Goal: Information Seeking & Learning: Compare options

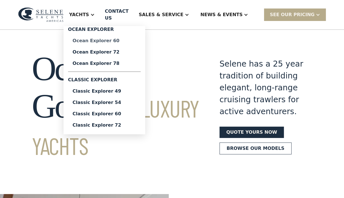
click at [108, 39] on div "Ocean Explorer 60" at bounding box center [105, 41] width 64 height 5
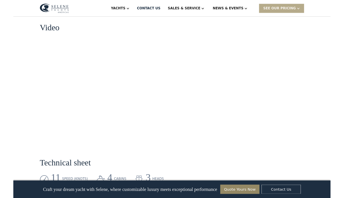
scroll to position [712, 0]
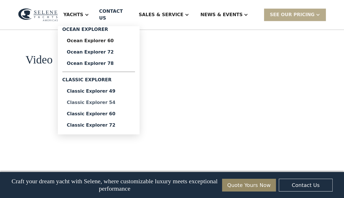
click at [107, 100] on div "Classic Explorer 54" at bounding box center [99, 102] width 64 height 5
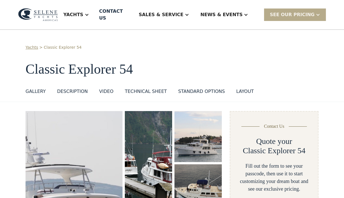
click at [146, 88] on div "Technical sheet" at bounding box center [146, 91] width 42 height 7
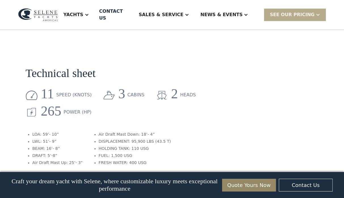
scroll to position [679, 0]
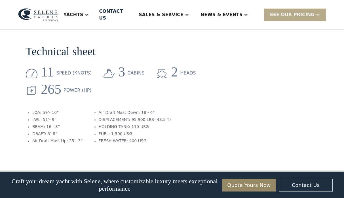
click at [203, 98] on section "Technical sheet 11 speed (knots) 3 cabins 2 heads 265 Power (HP) LOA: 59’- 10” …" at bounding box center [124, 88] width 196 height 130
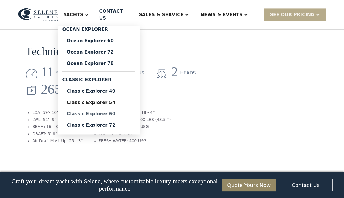
click at [115, 112] on div "Classic Explorer 60" at bounding box center [99, 114] width 64 height 5
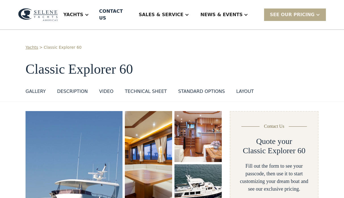
click at [151, 88] on div "Technical sheet" at bounding box center [146, 91] width 42 height 7
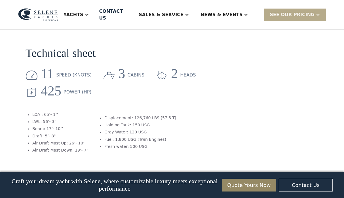
scroll to position [726, 0]
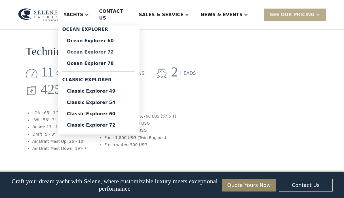
click at [108, 50] on div "Ocean Explorer 72" at bounding box center [99, 52] width 64 height 5
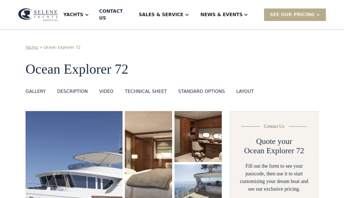
click at [133, 88] on div "Technical sheet" at bounding box center [146, 91] width 42 height 7
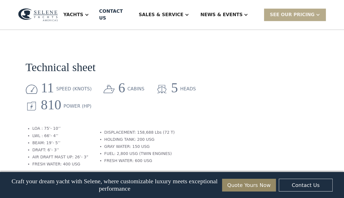
scroll to position [729, 0]
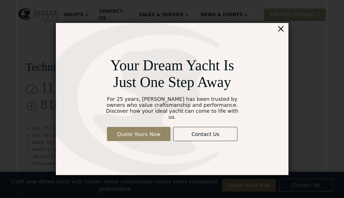
click at [280, 31] on div "×" at bounding box center [281, 28] width 8 height 11
